Goal: Transaction & Acquisition: Purchase product/service

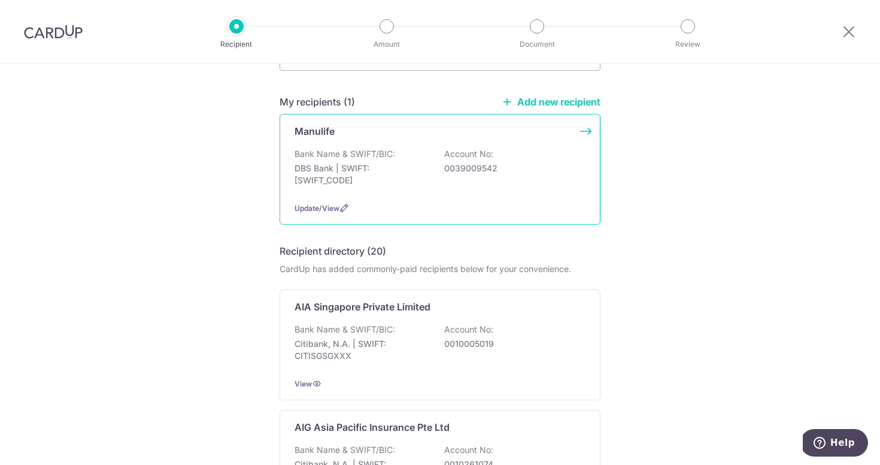
scroll to position [88, 0]
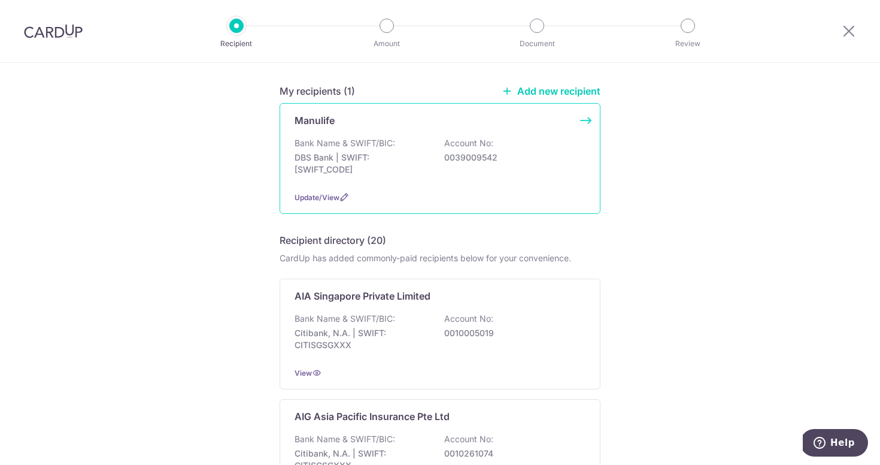
click at [313, 161] on p "DBS Bank | SWIFT: DBSSSGSGXXX" at bounding box center [362, 164] width 134 height 24
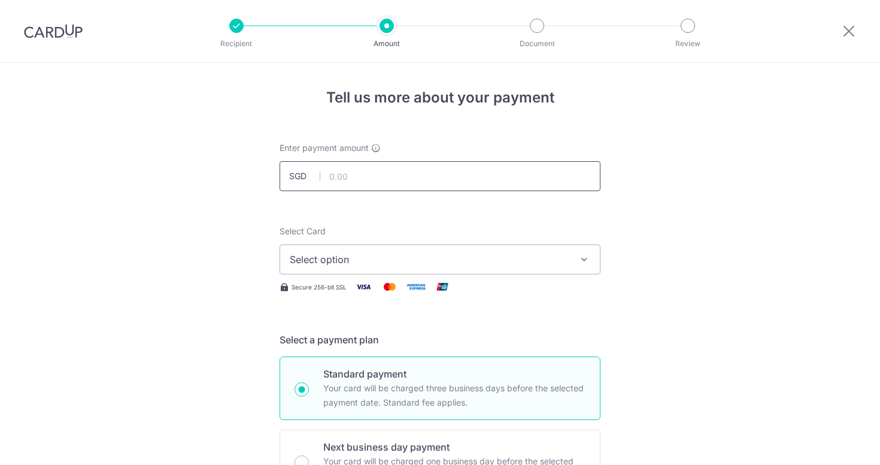
click at [411, 183] on input "text" at bounding box center [440, 176] width 321 height 30
type input "2,107.00"
click at [394, 266] on span "Select option" at bounding box center [429, 259] width 279 height 14
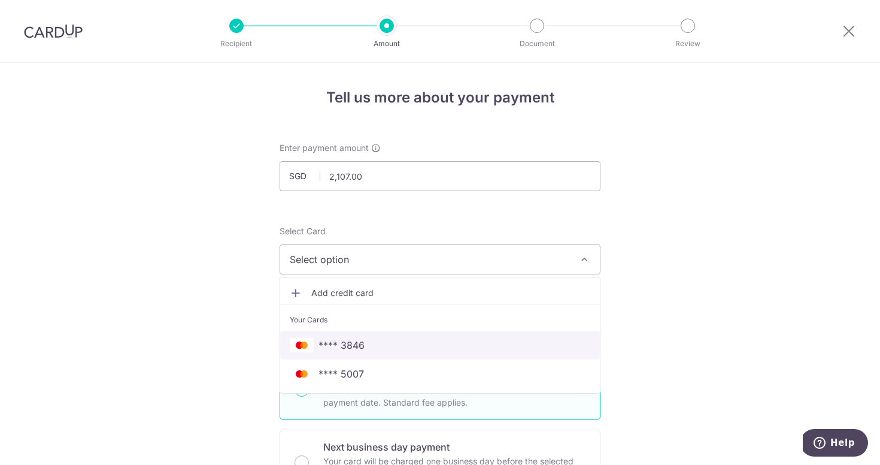
click at [383, 338] on span "**** 3846" at bounding box center [440, 345] width 301 height 14
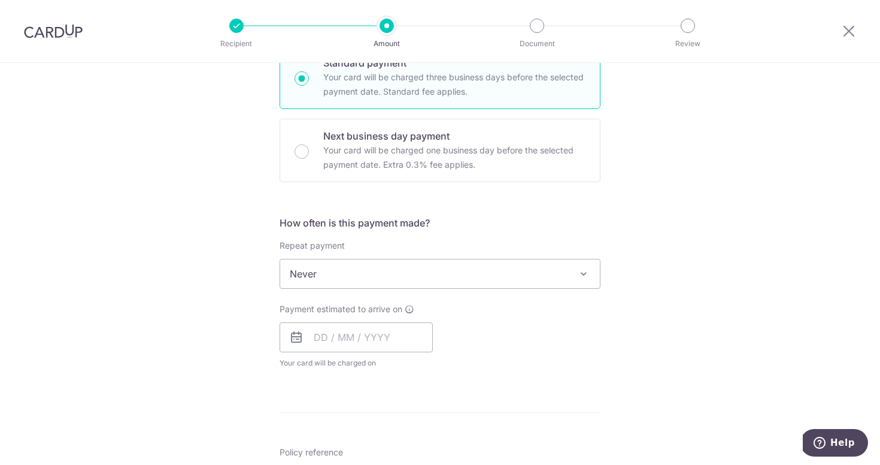
scroll to position [362, 0]
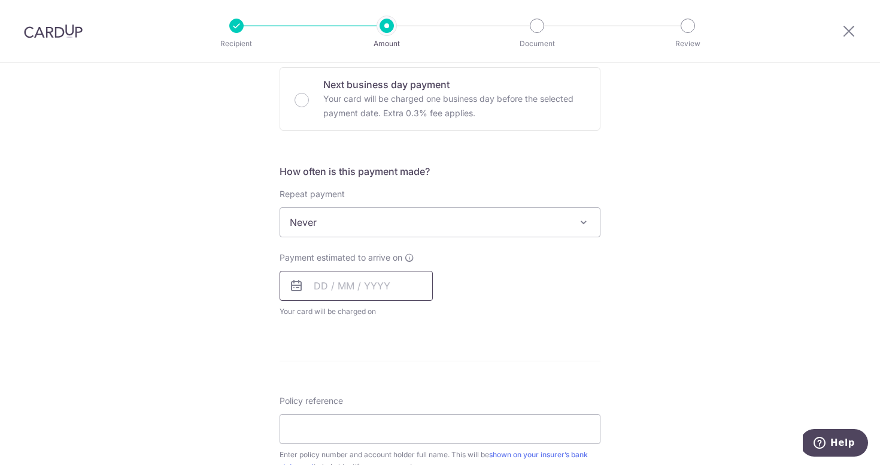
click at [364, 286] on input "text" at bounding box center [356, 286] width 153 height 30
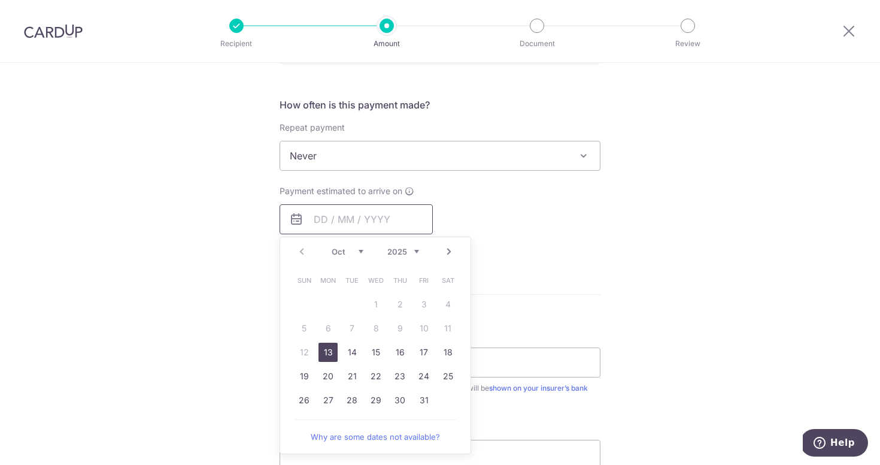
scroll to position [440, 0]
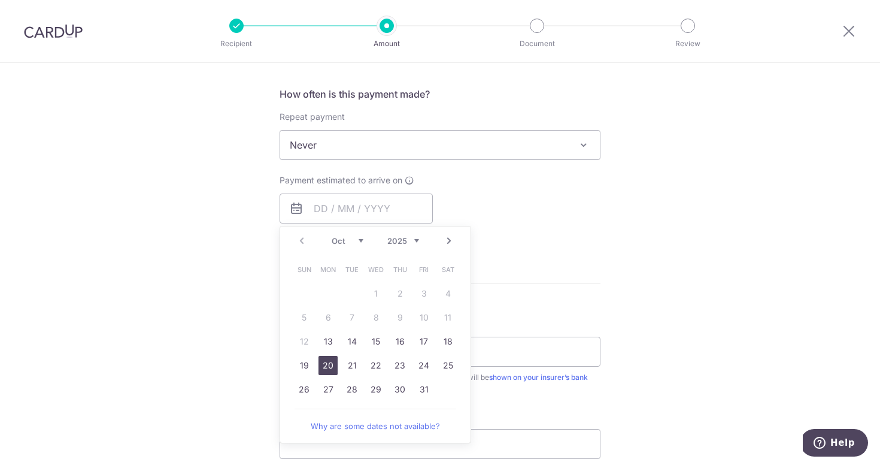
click at [335, 367] on link "20" at bounding box center [328, 365] width 19 height 19
click at [504, 191] on div "Payment estimated to arrive on Prev Next Oct Nov Dec 2025 2026 2027 2028 2029 2…" at bounding box center [440, 207] width 335 height 66
type input "20/10/2025"
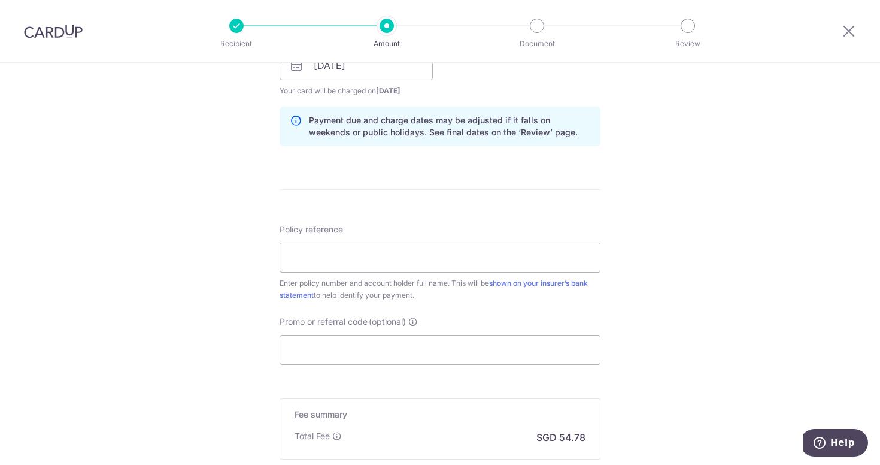
scroll to position [585, 0]
click at [492, 260] on input "Policy reference" at bounding box center [440, 255] width 321 height 30
click at [412, 361] on input "Promo or referral code (optional)" at bounding box center [440, 347] width 321 height 30
click at [404, 247] on input "1491128033" at bounding box center [440, 255] width 321 height 30
click at [395, 256] on input "1491128033" at bounding box center [440, 255] width 321 height 30
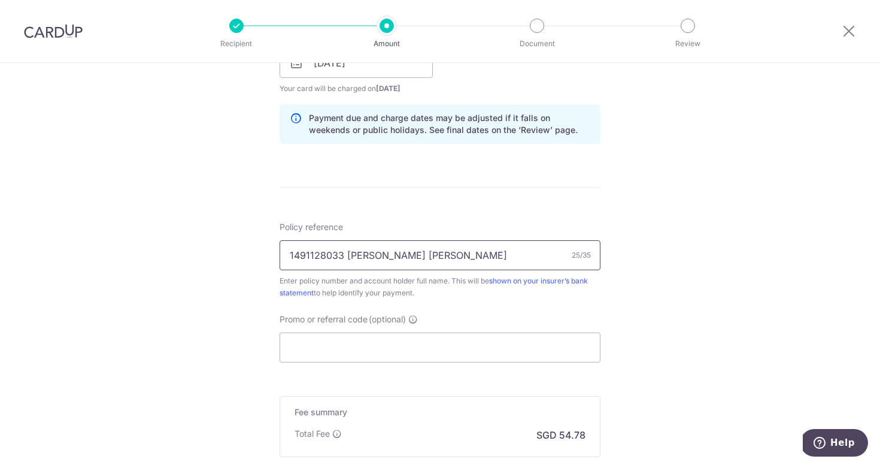
type input "1491128033 Lim Shan Shann"
click at [599, 165] on form "Enter payment amount SGD 2,107.00 2107.00 Select Card **** 3846 Add credit card…" at bounding box center [440, 55] width 321 height 997
click at [308, 345] on input "Promo or referral code (optional)" at bounding box center [440, 347] width 321 height 30
paste input "OFF225"
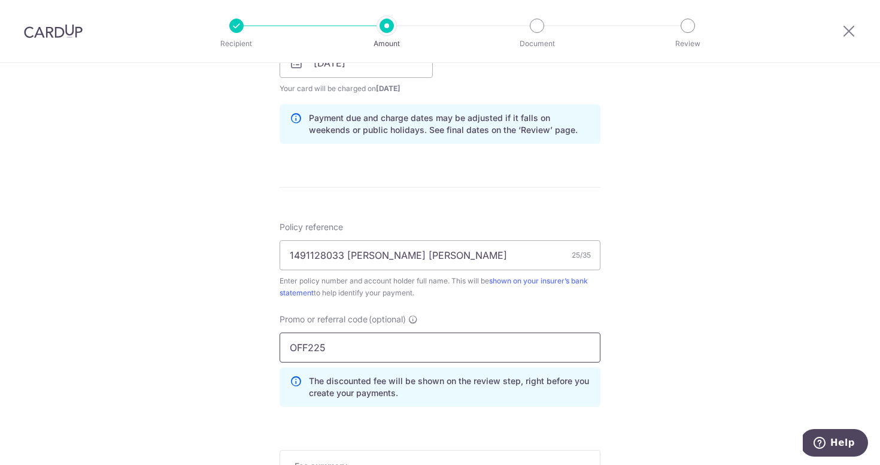
type input "OFF225"
click at [680, 279] on div "Tell us more about your payment Enter payment amount SGD 2,107.00 2107.00 Selec…" at bounding box center [440, 71] width 880 height 1187
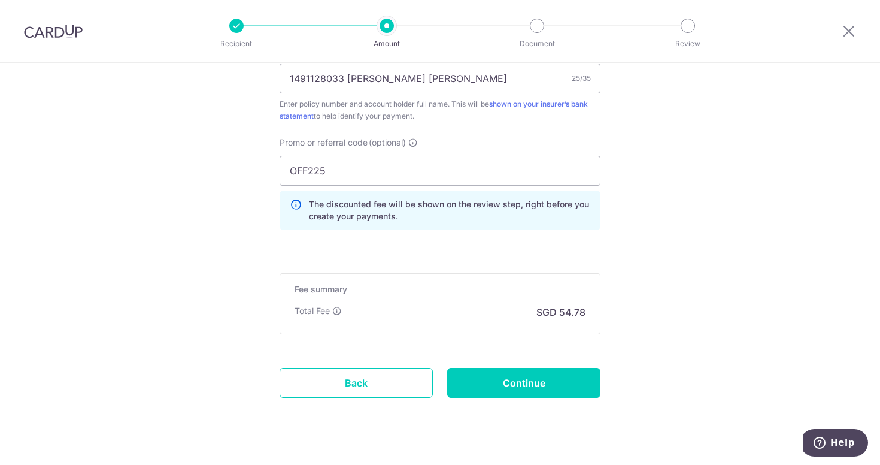
scroll to position [785, 0]
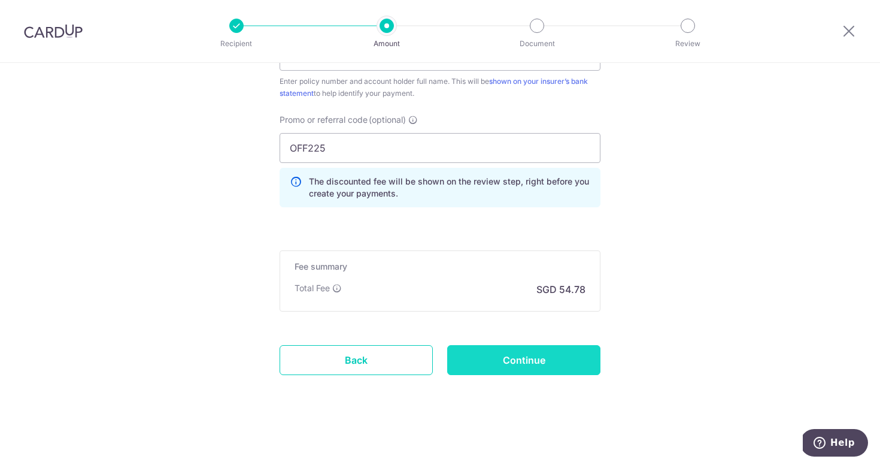
click at [528, 370] on input "Continue" at bounding box center [523, 360] width 153 height 30
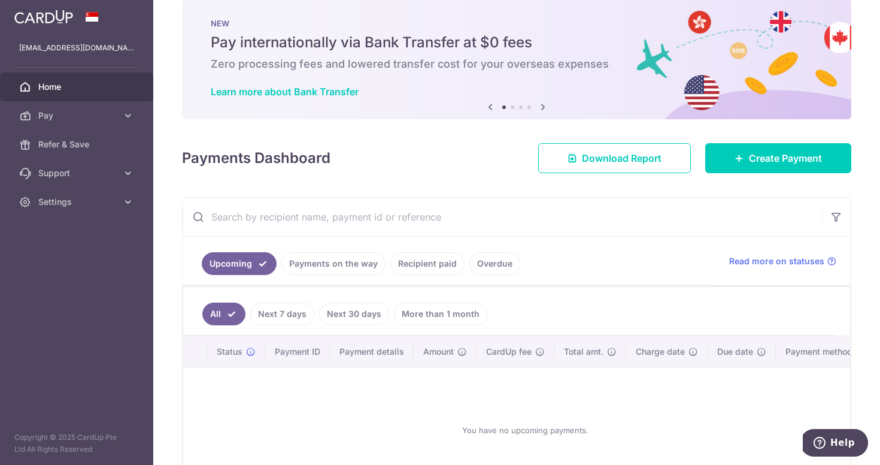
click at [338, 265] on link "Payments on the way" at bounding box center [334, 263] width 104 height 23
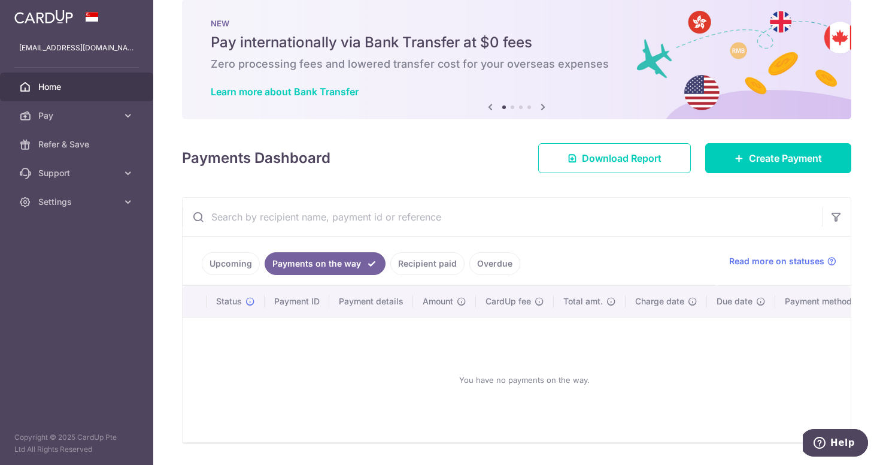
scroll to position [55, 0]
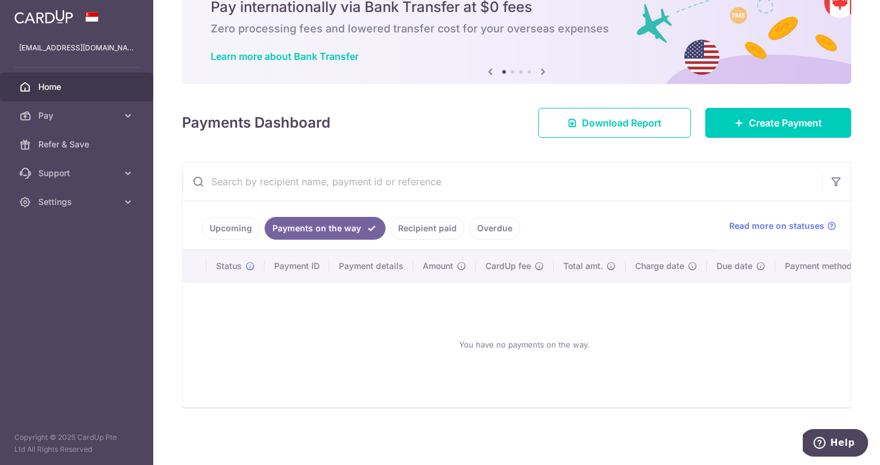
click at [444, 232] on link "Recipient paid" at bounding box center [428, 228] width 74 height 23
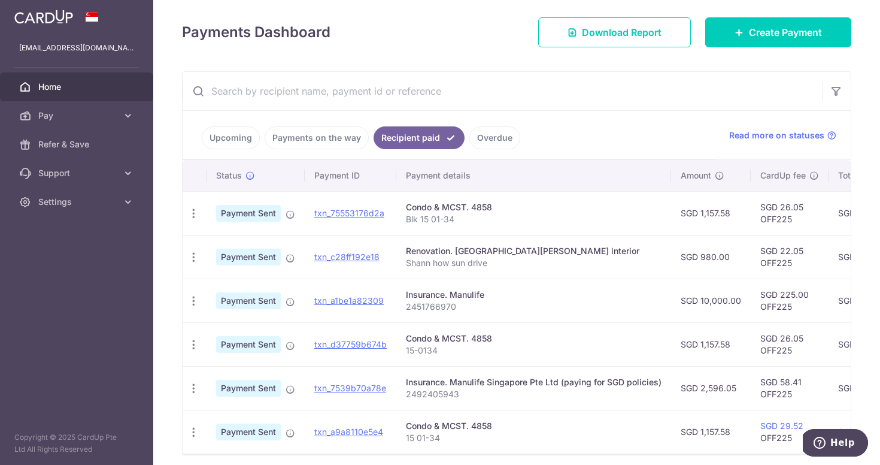
click at [237, 137] on link "Upcoming" at bounding box center [231, 137] width 58 height 23
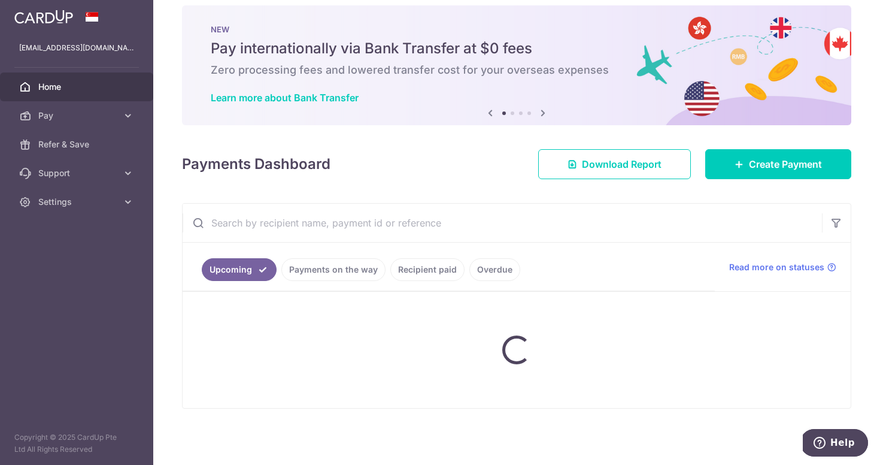
scroll to position [106, 0]
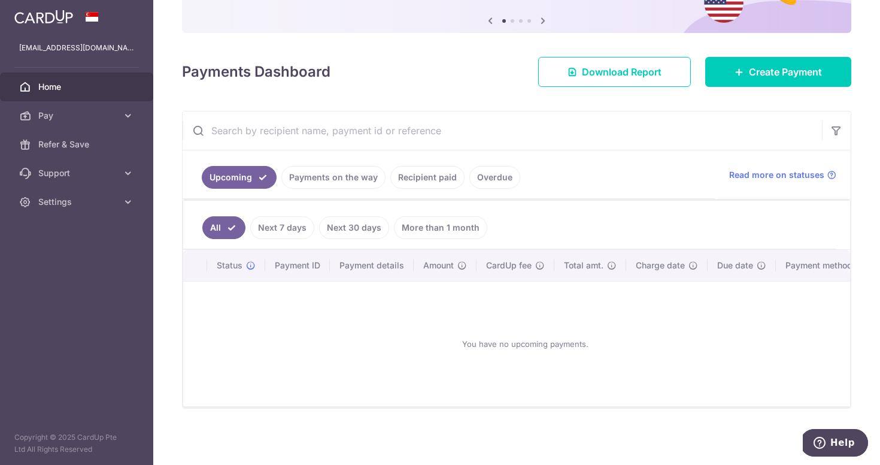
click at [504, 183] on link "Overdue" at bounding box center [495, 177] width 51 height 23
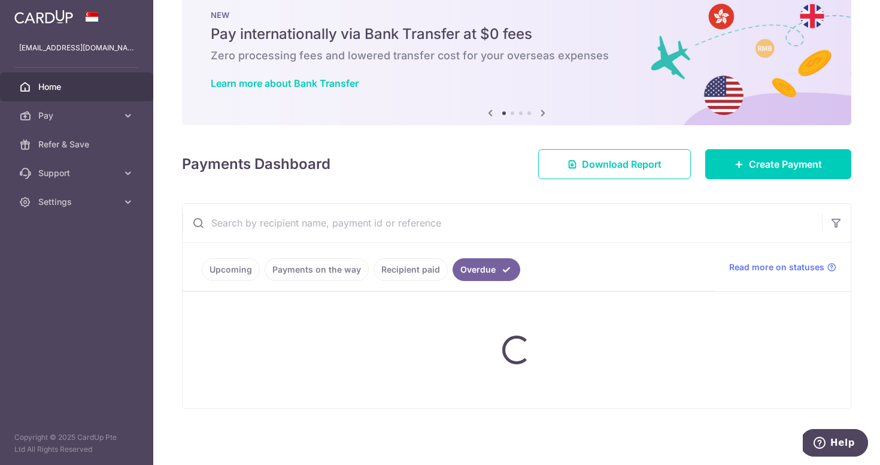
scroll to position [69, 0]
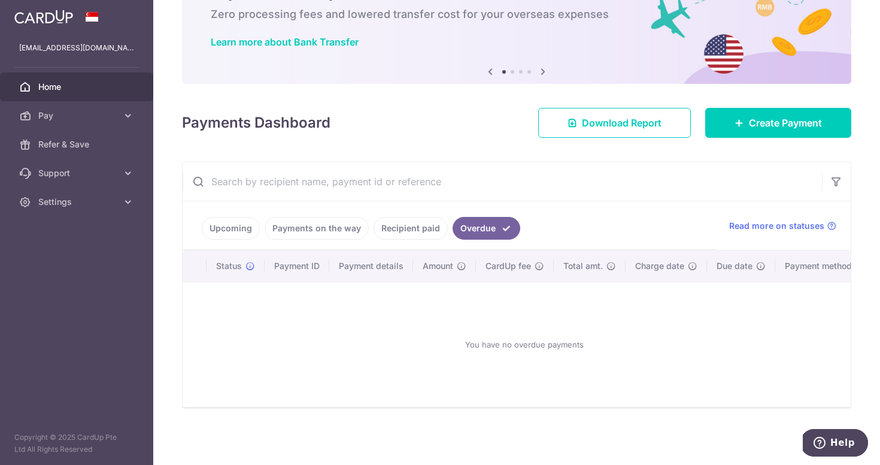
click at [214, 229] on link "Upcoming" at bounding box center [231, 228] width 58 height 23
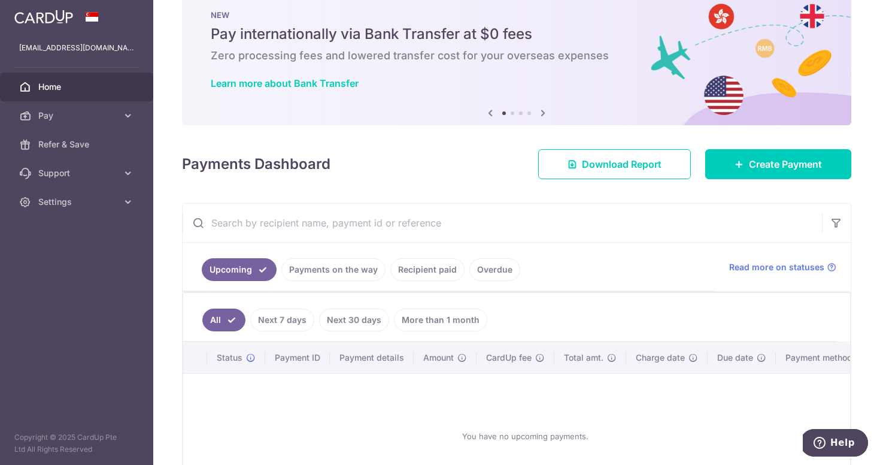
scroll to position [120, 0]
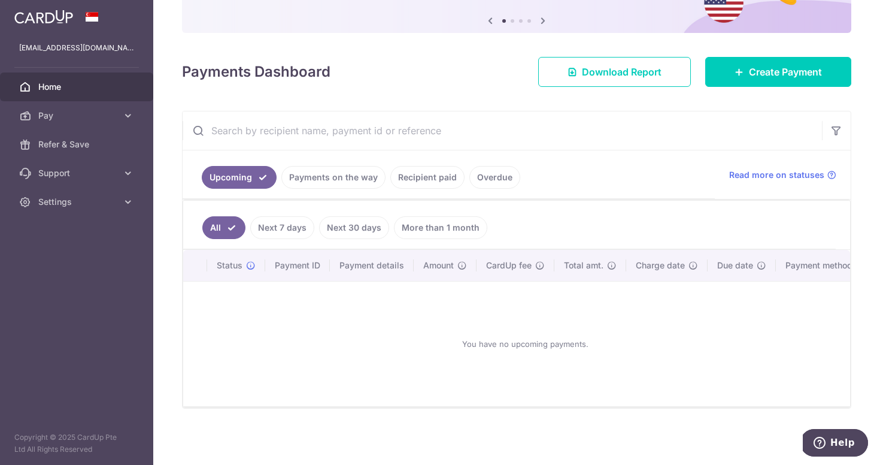
click at [276, 230] on link "Next 7 days" at bounding box center [282, 227] width 64 height 23
click at [372, 225] on link "Next 30 days" at bounding box center [354, 227] width 70 height 23
click at [423, 228] on link "More than 1 month" at bounding box center [440, 227] width 93 height 23
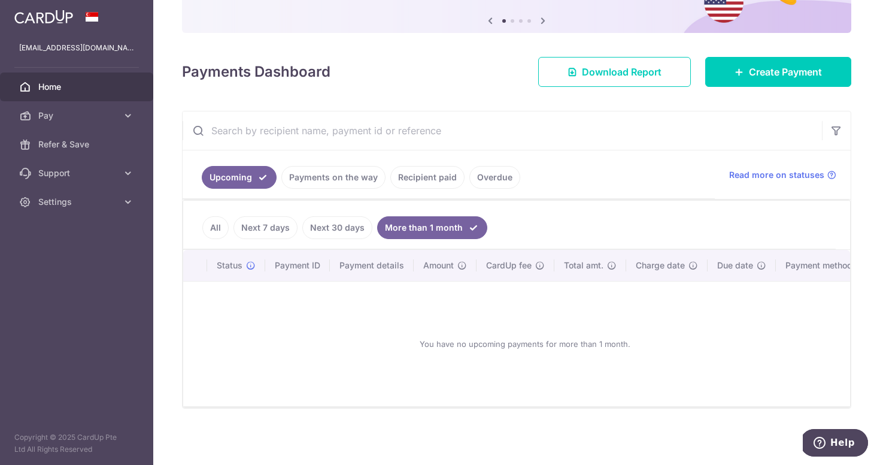
click at [344, 173] on link "Payments on the way" at bounding box center [334, 177] width 104 height 23
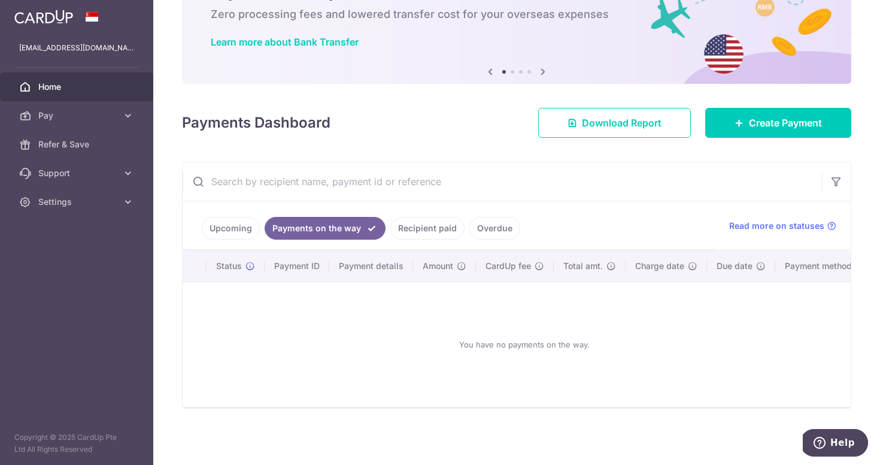
click at [428, 231] on link "Recipient paid" at bounding box center [428, 228] width 74 height 23
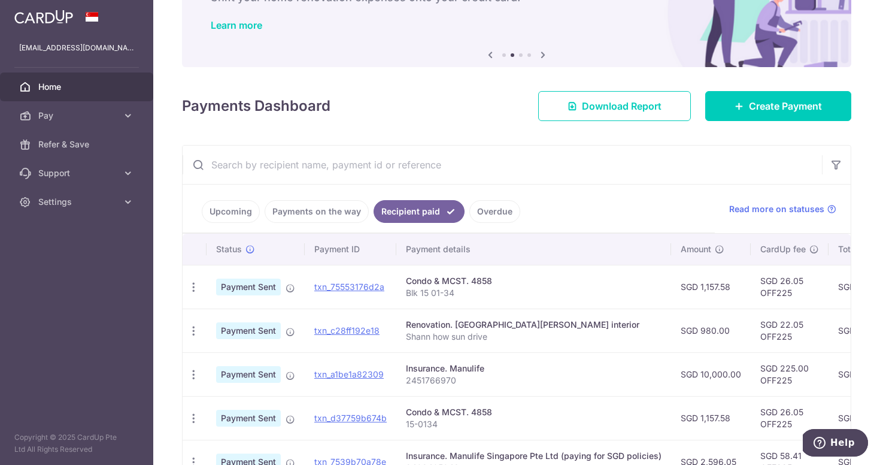
scroll to position [72, 0]
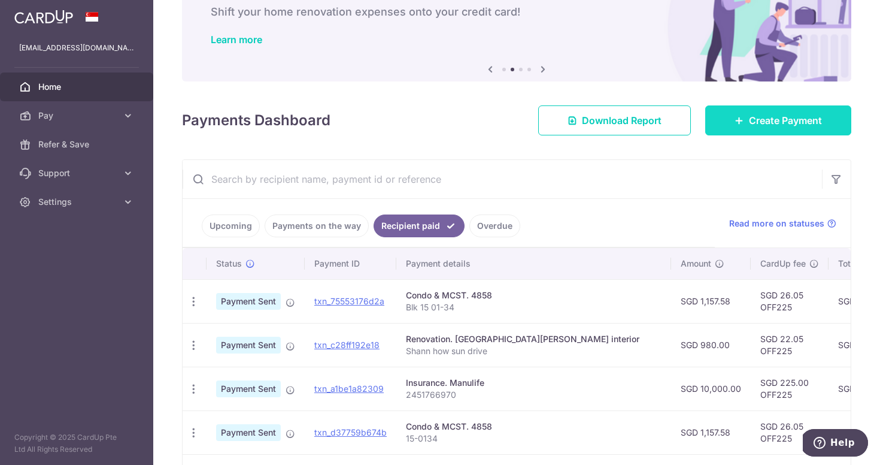
click at [776, 128] on link "Create Payment" at bounding box center [779, 120] width 146 height 30
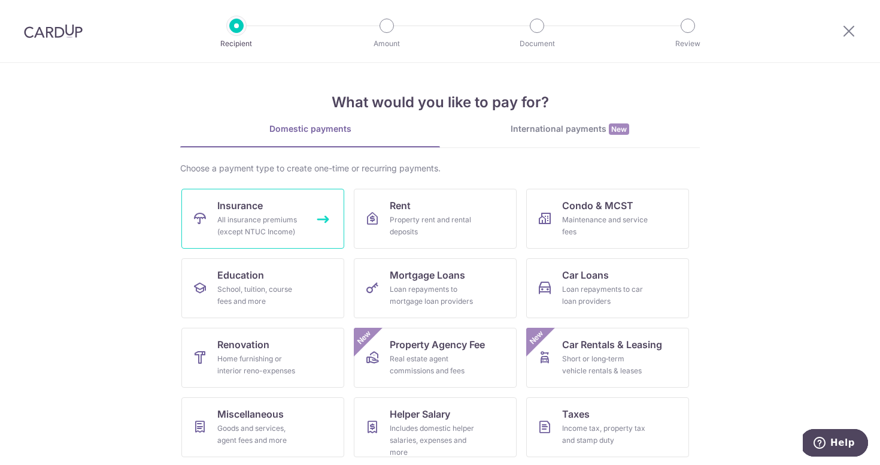
click at [286, 228] on div "All insurance premiums (except NTUC Income)" at bounding box center [260, 226] width 86 height 24
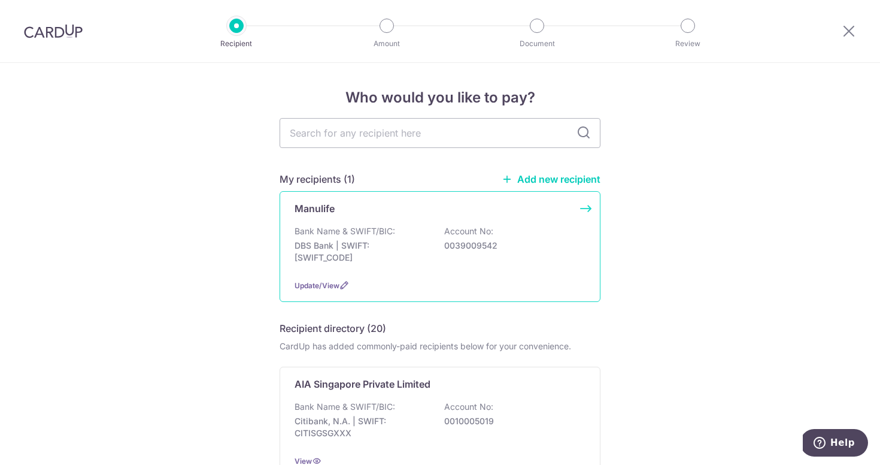
click at [422, 238] on div "Bank Name & SWIFT/BIC: DBS Bank | SWIFT: [SWIFT_CODE] Account No: 0039009542" at bounding box center [440, 247] width 291 height 44
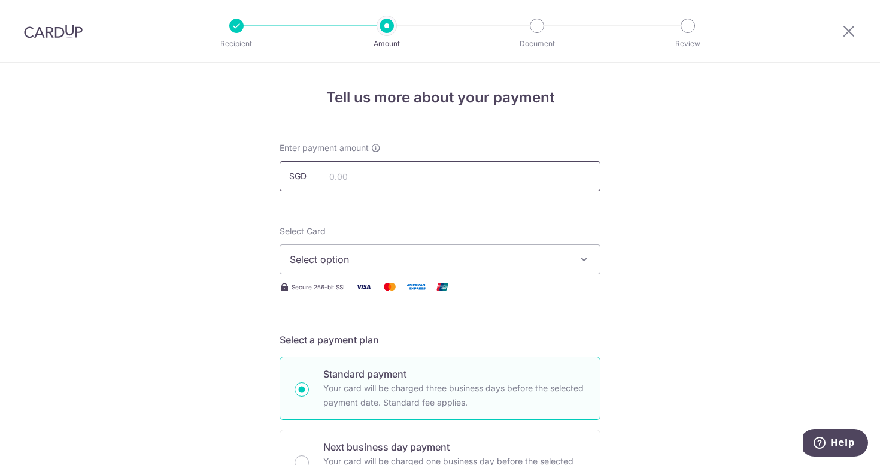
click at [510, 168] on input "text" at bounding box center [440, 176] width 321 height 30
type input "2,107.00"
click at [397, 256] on span "Select option" at bounding box center [429, 259] width 279 height 14
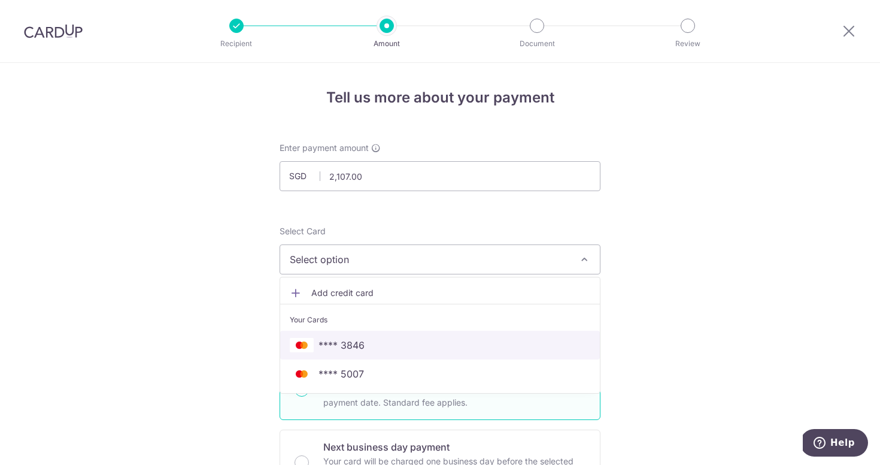
click at [382, 339] on span "**** 3846" at bounding box center [440, 345] width 301 height 14
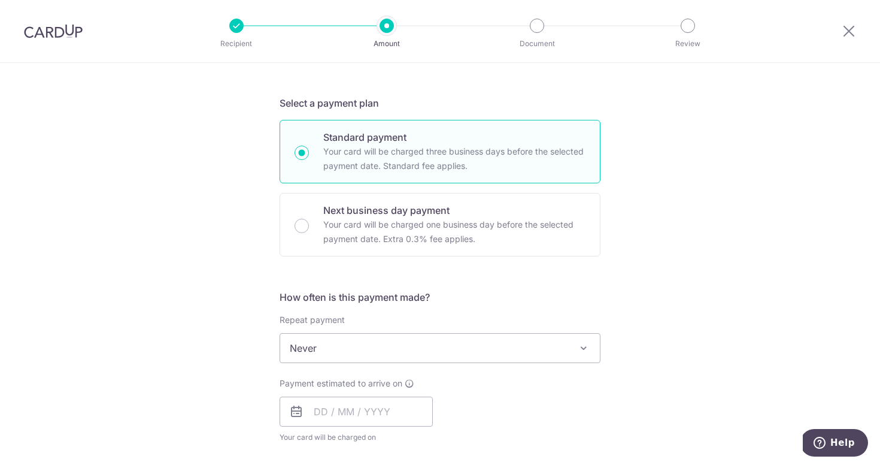
scroll to position [240, 0]
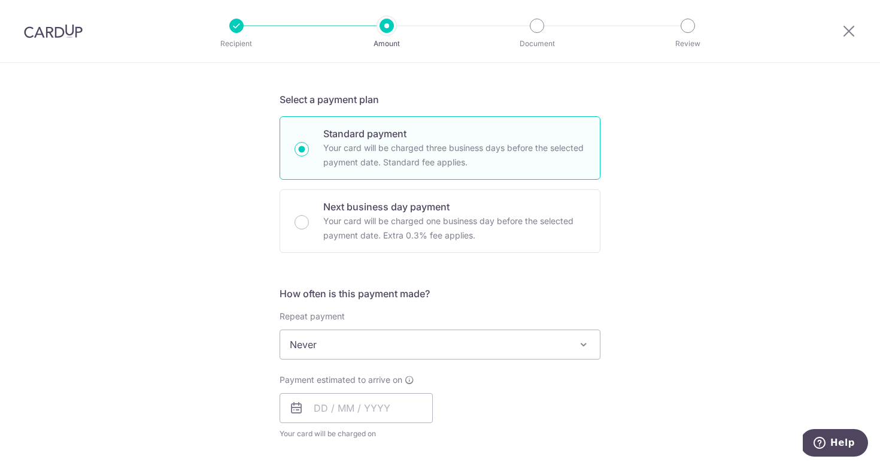
click at [421, 345] on span "Never" at bounding box center [440, 344] width 320 height 29
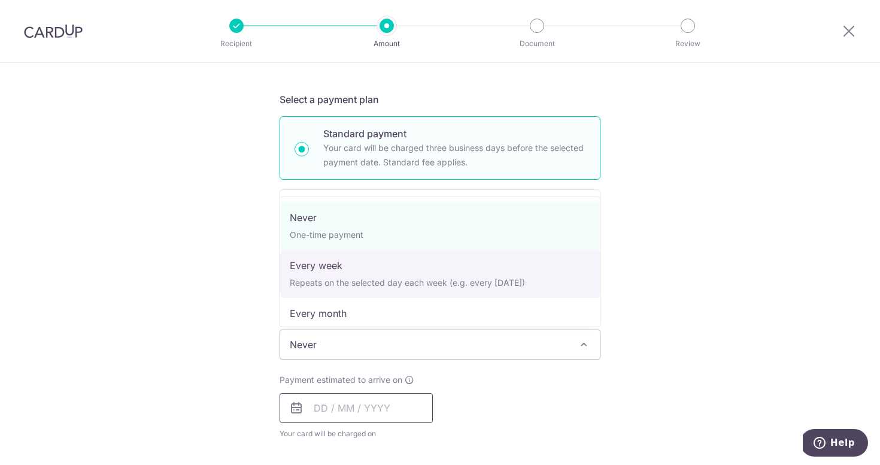
click at [382, 416] on input "text" at bounding box center [356, 408] width 153 height 30
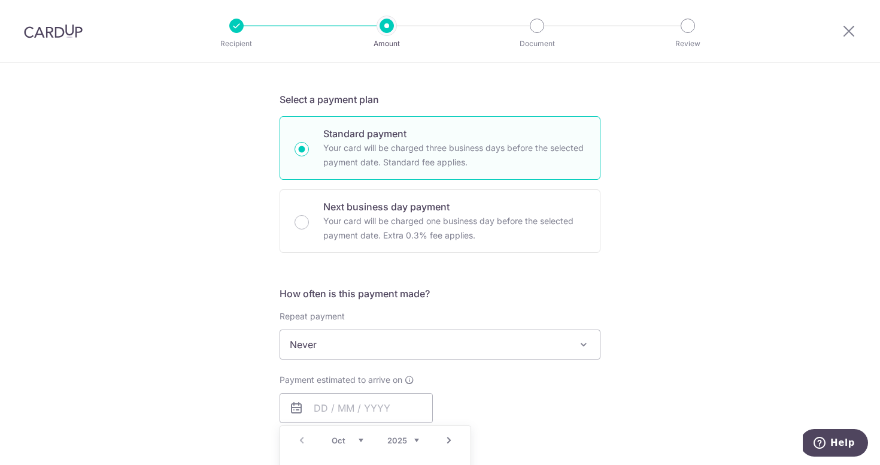
click at [703, 369] on div "Tell us more about your payment Enter payment amount SGD 2,107.00 2107.00 Selec…" at bounding box center [440, 365] width 880 height 1084
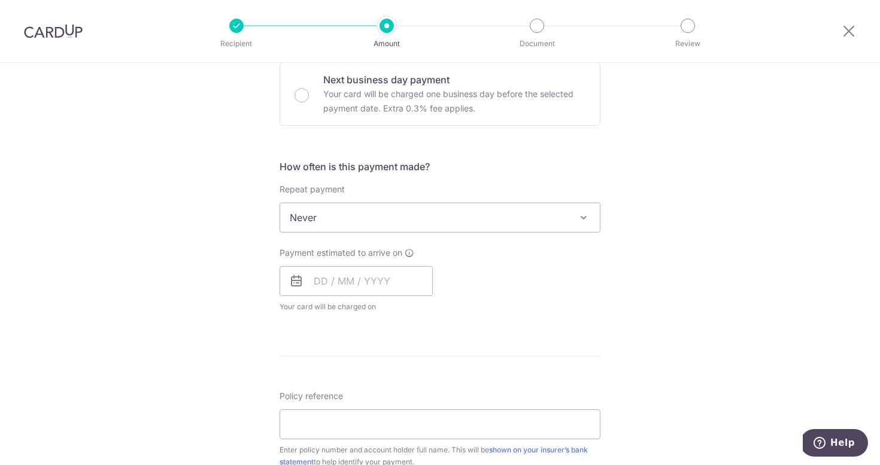
scroll to position [391, 0]
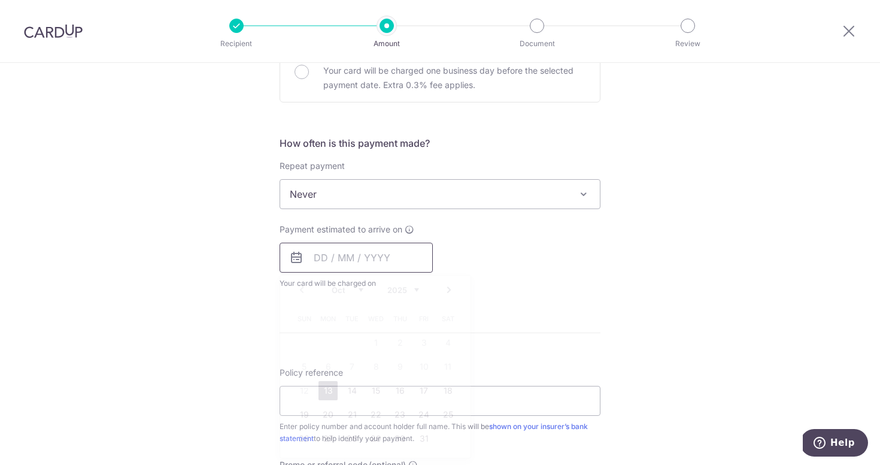
click at [398, 261] on input "text" at bounding box center [356, 258] width 153 height 30
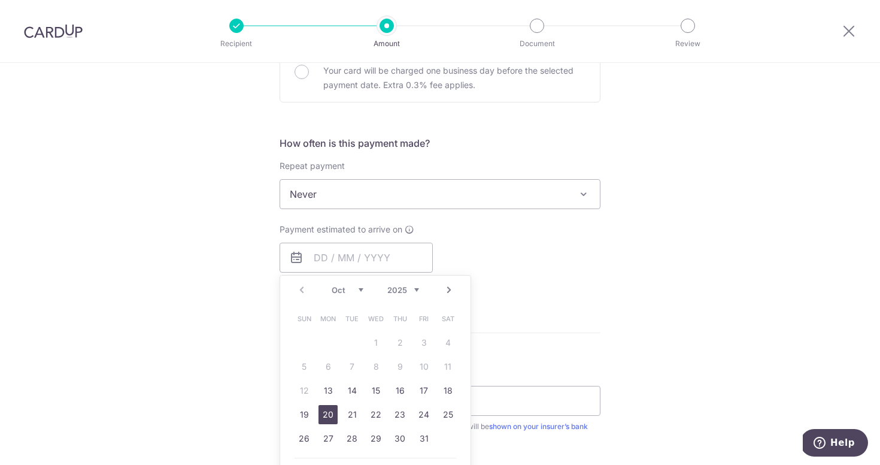
click at [333, 414] on link "20" at bounding box center [328, 414] width 19 height 19
type input "20/10/2025"
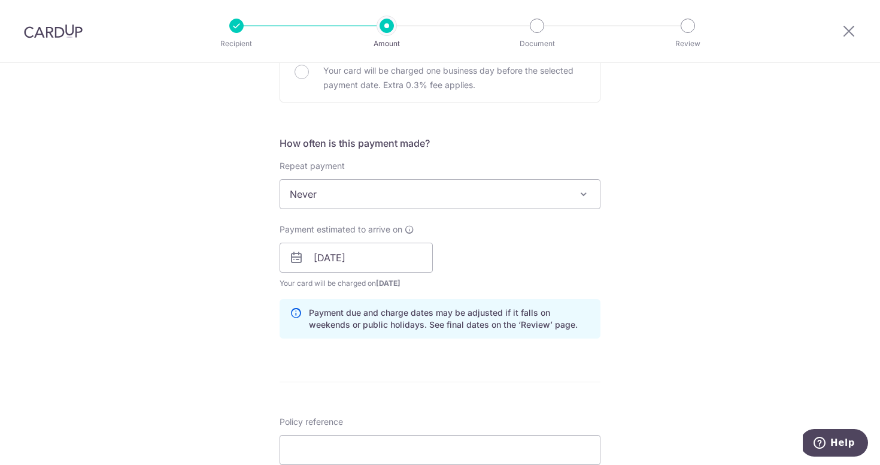
click at [607, 287] on div "Payment estimated to arrive on 20/10/2025 Prev Next Oct Nov Dec 2025 2026 2027 …" at bounding box center [440, 256] width 335 height 66
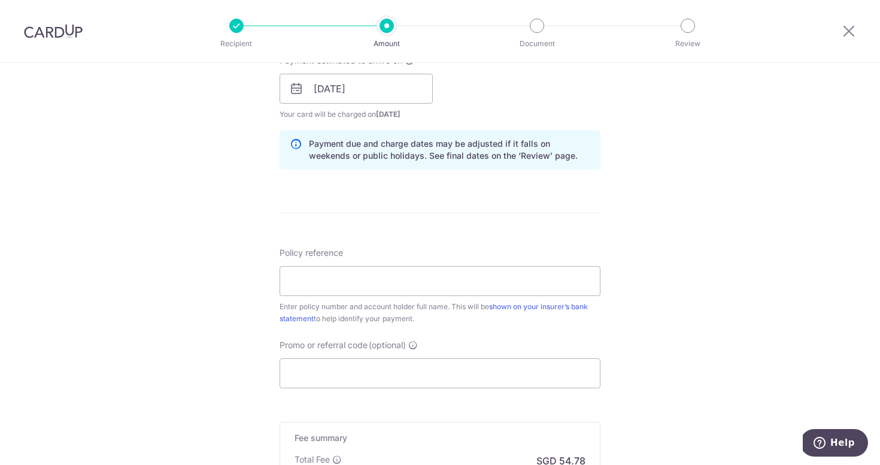
scroll to position [583, 0]
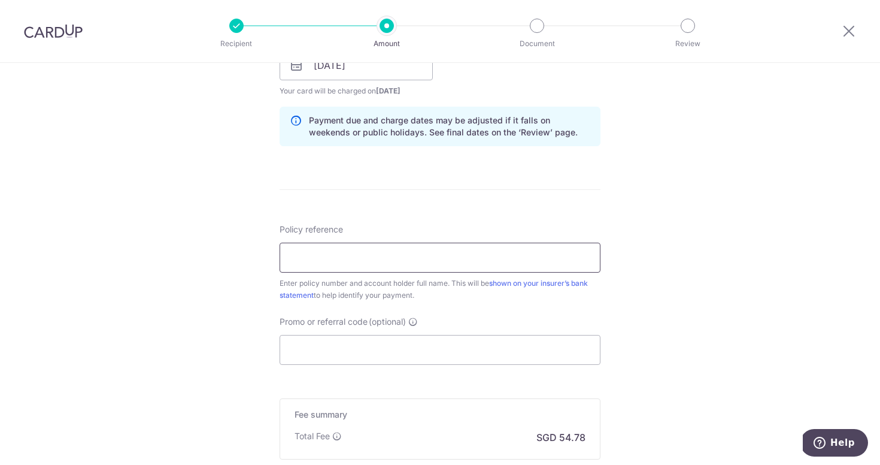
click at [456, 257] on input "Policy reference" at bounding box center [440, 258] width 321 height 30
type input "1491128033 Lim Shan Shann"
click at [509, 355] on input "Promo or referral code (optional)" at bounding box center [440, 350] width 321 height 30
paste input "OFF225"
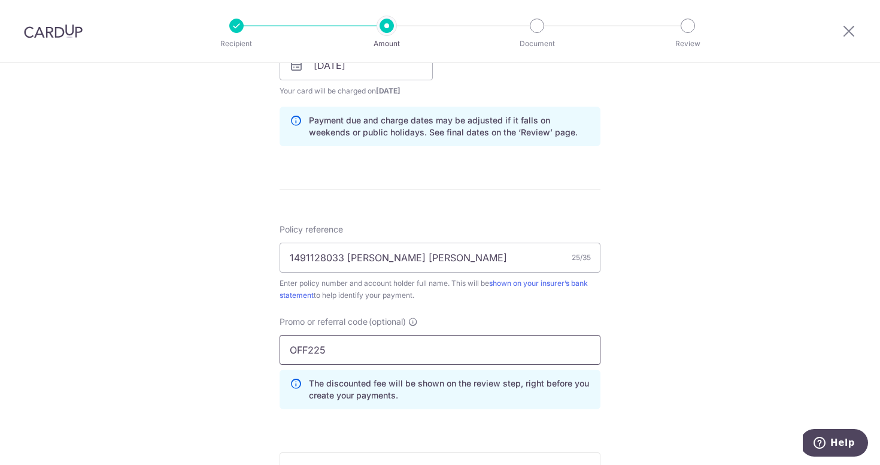
type input "OFF225"
click at [708, 293] on div "Tell us more about your payment Enter payment amount SGD 2,107.00 2107.00 Selec…" at bounding box center [440, 73] width 880 height 1187
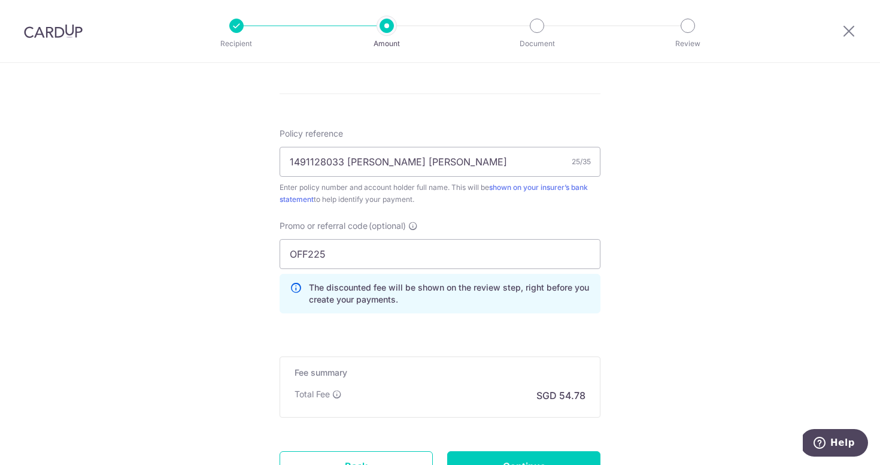
scroll to position [785, 0]
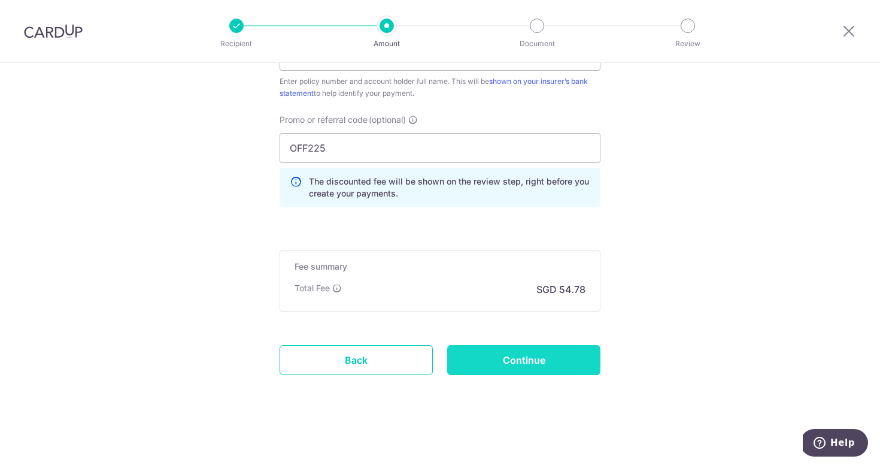
click at [553, 360] on input "Continue" at bounding box center [523, 360] width 153 height 30
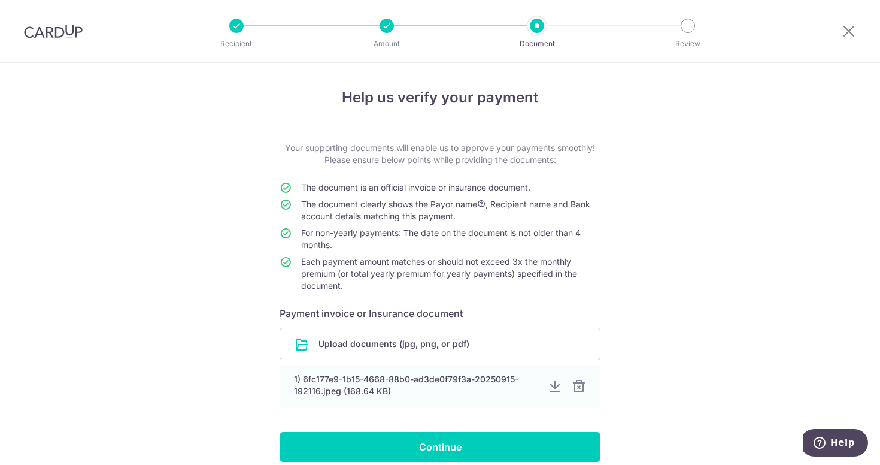
scroll to position [70, 0]
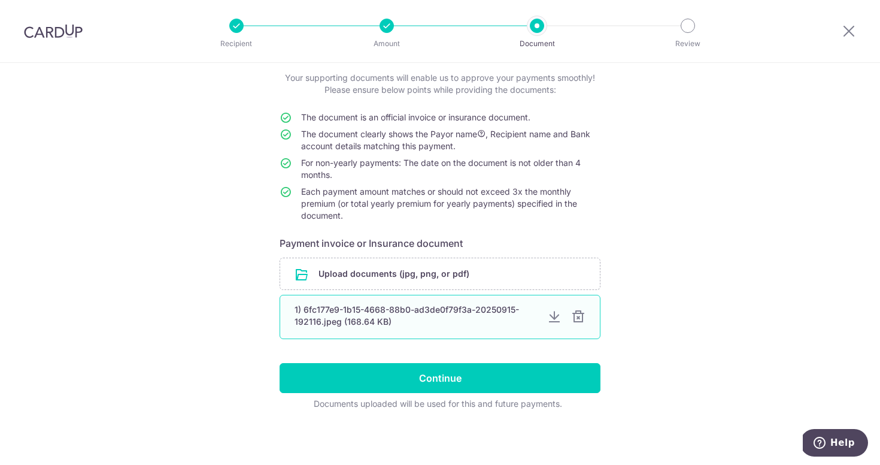
click at [583, 326] on div "1) 6fc177e9-1b15-4668-88b0-ad3de0f79f3a-20250915-192116.jpeg (168.64 KB)" at bounding box center [440, 317] width 321 height 44
click at [582, 316] on div at bounding box center [578, 317] width 14 height 14
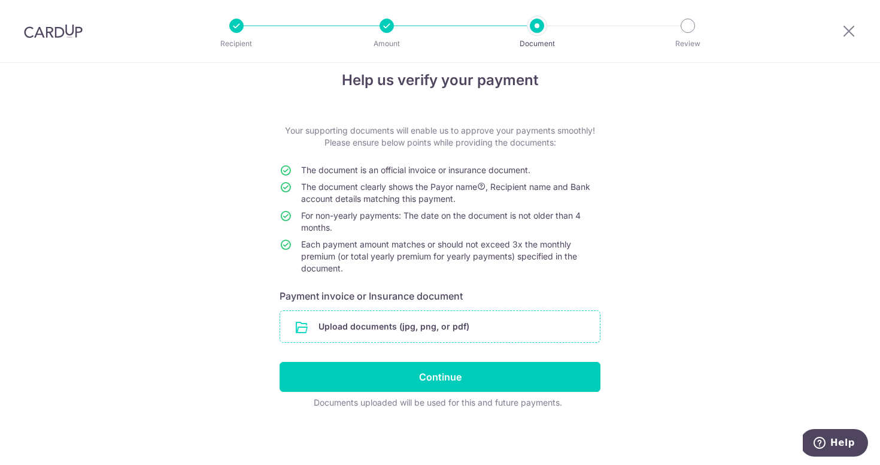
click at [331, 331] on input "file" at bounding box center [440, 326] width 320 height 31
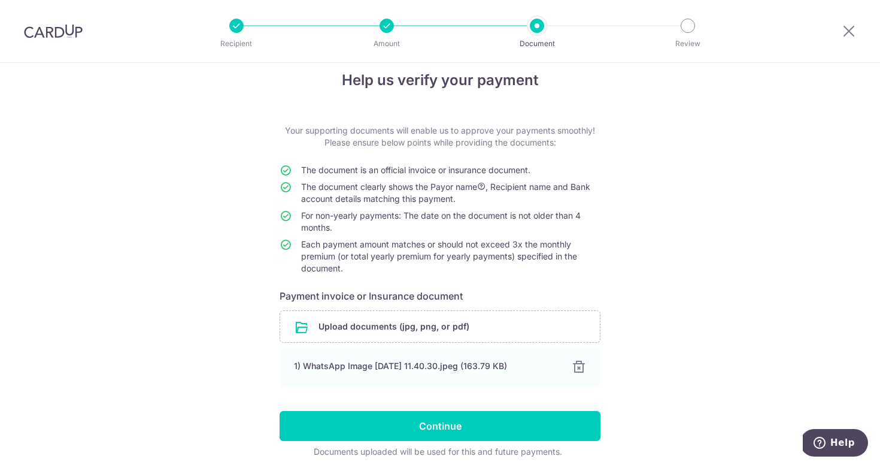
scroll to position [66, 0]
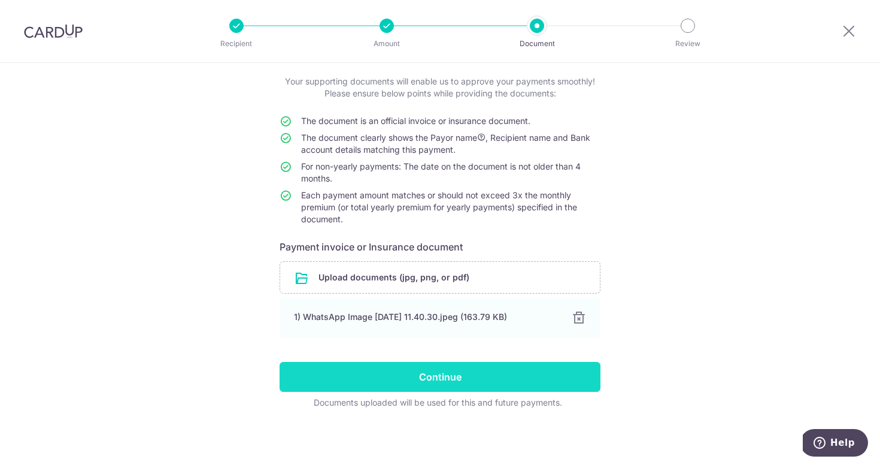
click at [471, 370] on input "Continue" at bounding box center [440, 377] width 321 height 30
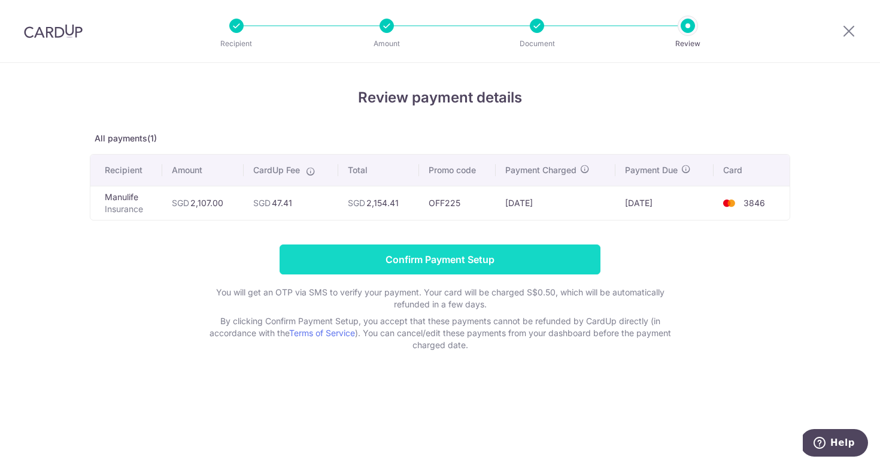
click at [540, 255] on input "Confirm Payment Setup" at bounding box center [440, 259] width 321 height 30
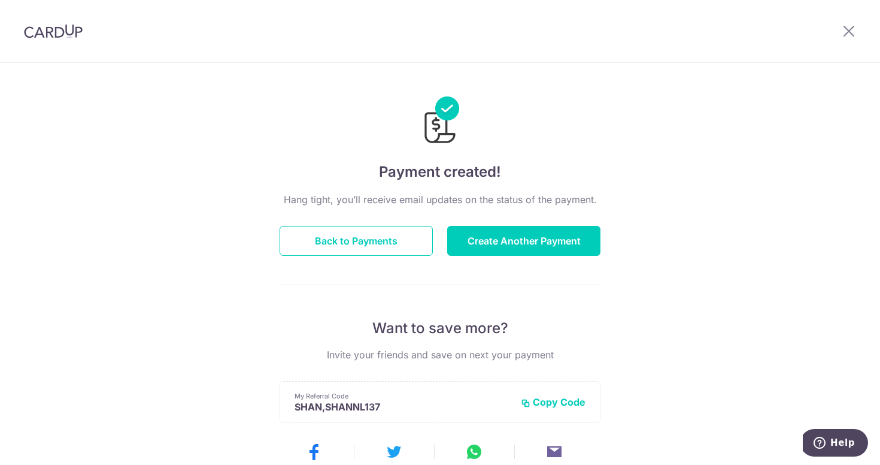
click at [665, 94] on div "Payment created! Hang tight, you’ll receive email updates on the status of the …" at bounding box center [440, 383] width 880 height 640
